Goal: Information Seeking & Learning: Learn about a topic

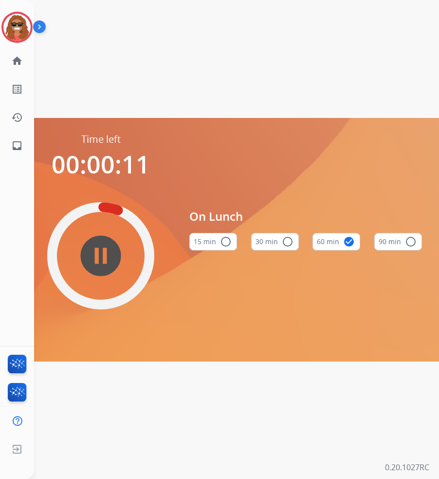
click at [107, 262] on mat-icon "pause_circle_filled" at bounding box center [101, 256] width 12 height 12
click at [17, 32] on img at bounding box center [16, 27] width 27 height 27
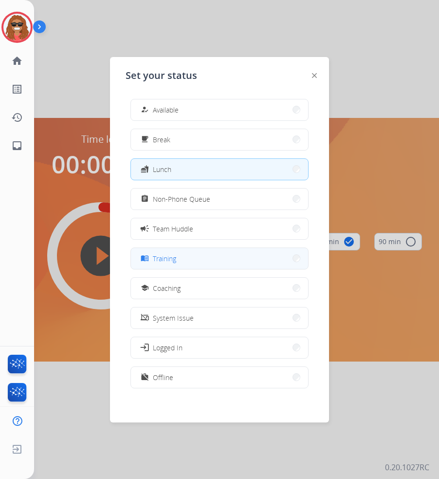
click at [198, 265] on button "menu_book Training" at bounding box center [219, 258] width 177 height 21
